Goal: Task Accomplishment & Management: Use online tool/utility

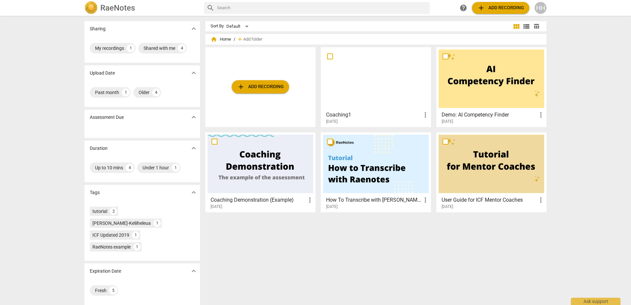
click at [268, 89] on span "add Add recording" at bounding box center [260, 87] width 47 height 8
click at [264, 85] on span "add Add recording" at bounding box center [260, 87] width 47 height 8
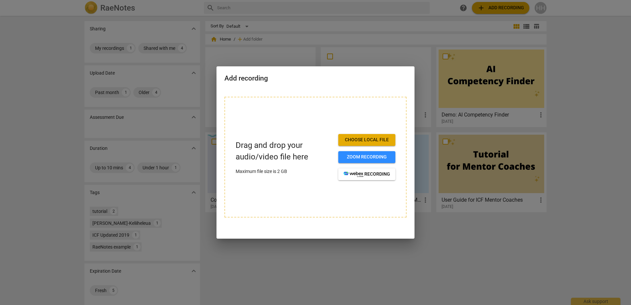
click at [364, 141] on span "Choose local file" at bounding box center [367, 140] width 47 height 7
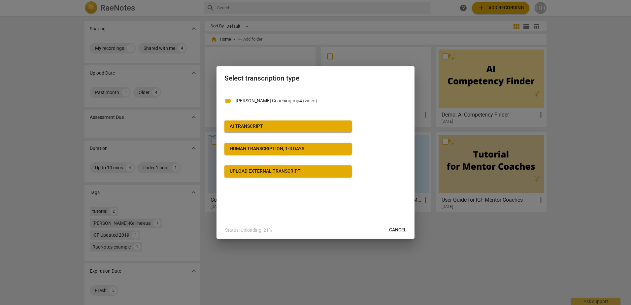
click at [256, 127] on div "AI Transcript" at bounding box center [246, 126] width 33 height 7
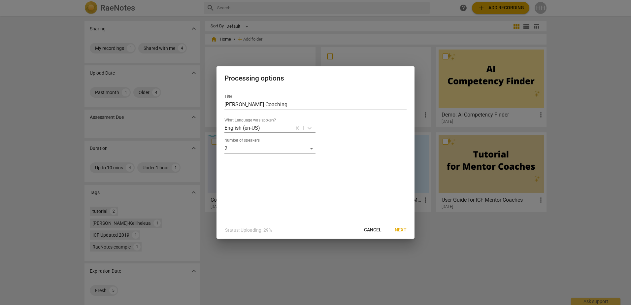
click at [400, 227] on span "Next" at bounding box center [401, 230] width 12 height 7
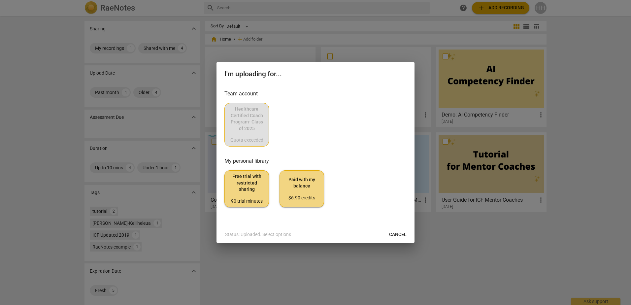
click at [253, 122] on div "Healthcare Certified Coach Program- Class of 2025 Quota exceeded" at bounding box center [315, 125] width 182 height 44
click at [300, 185] on span "Paid with my balance $6.90 credits" at bounding box center [301, 189] width 33 height 25
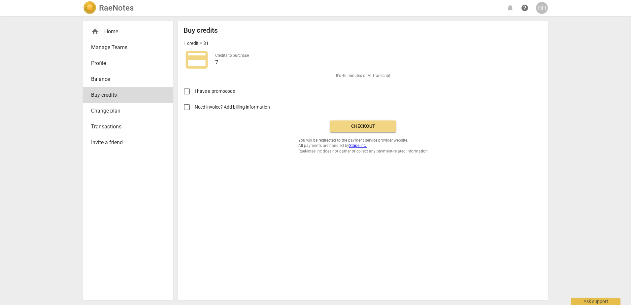
click at [362, 126] on span "Checkout" at bounding box center [362, 126] width 55 height 7
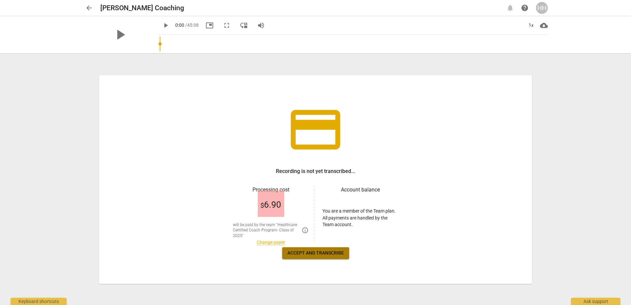
click at [321, 253] on span "Accept and transcribe" at bounding box center [315, 253] width 56 height 7
click at [273, 204] on span "$ 6.90" at bounding box center [270, 205] width 21 height 10
click at [274, 241] on link "Change payer" at bounding box center [271, 243] width 28 height 6
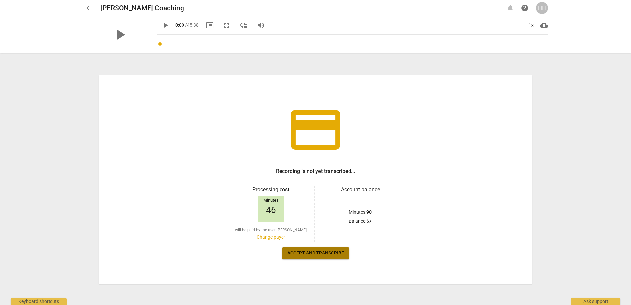
click at [318, 251] on span "Accept and transcribe" at bounding box center [315, 253] width 56 height 7
